Goal: Navigation & Orientation: Find specific page/section

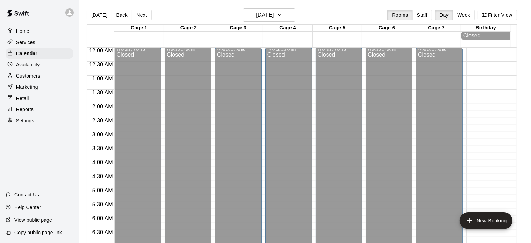
scroll to position [423, 0]
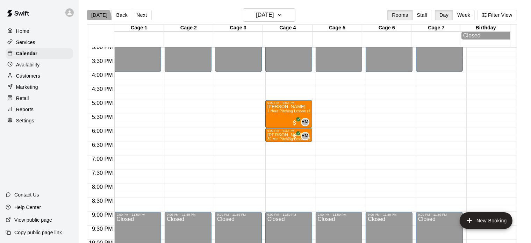
click at [95, 18] on button "[DATE]" at bounding box center [99, 15] width 25 height 10
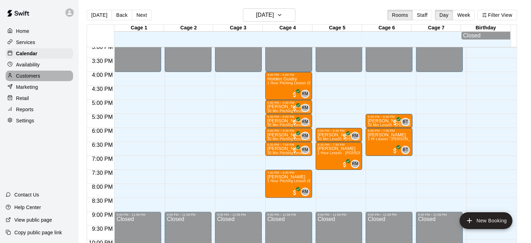
click at [32, 79] on p "Customers" at bounding box center [28, 75] width 24 height 7
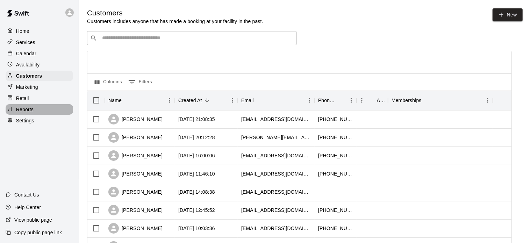
click at [25, 112] on p "Reports" at bounding box center [24, 109] width 17 height 7
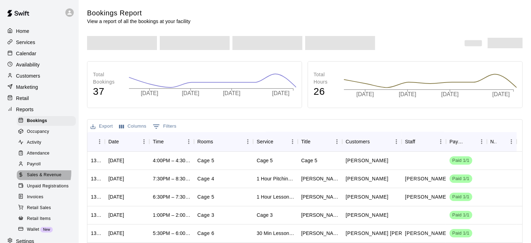
click at [36, 179] on span "Sales & Revenue" at bounding box center [44, 175] width 35 height 7
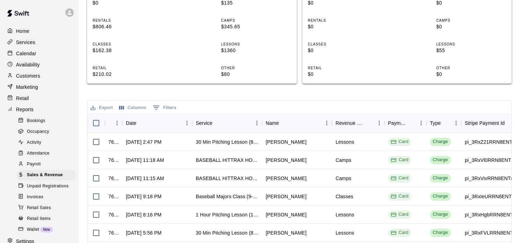
scroll to position [176, 0]
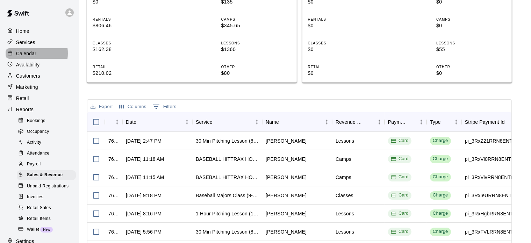
click at [28, 55] on p "Calendar" at bounding box center [26, 53] width 20 height 7
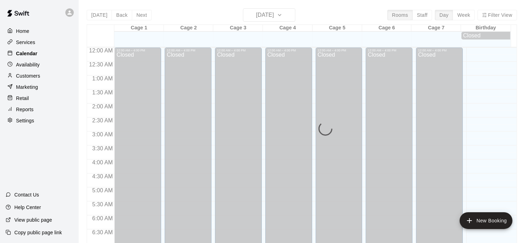
scroll to position [422, 0]
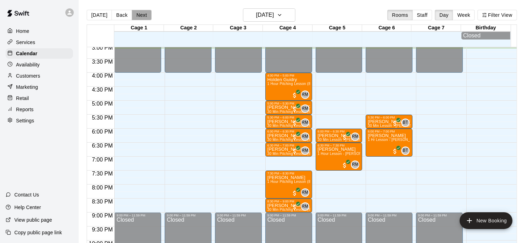
click at [145, 15] on button "Next" at bounding box center [142, 15] width 20 height 10
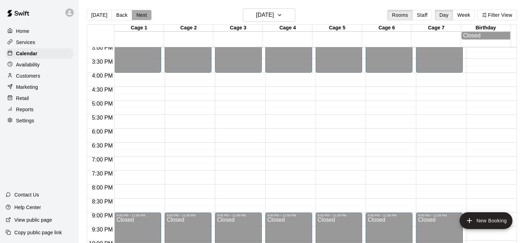
click at [145, 15] on button "Next" at bounding box center [142, 15] width 20 height 10
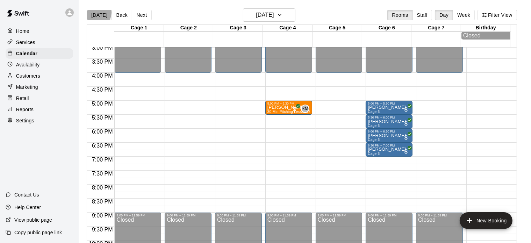
click at [96, 12] on button "[DATE]" at bounding box center [99, 15] width 25 height 10
